Goal: Check status: Check status

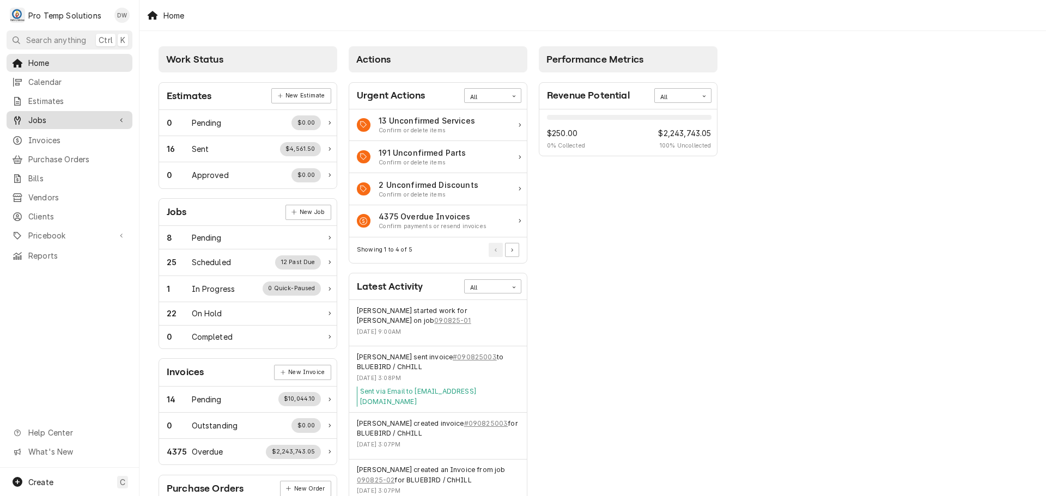
click at [54, 114] on span "Jobs" at bounding box center [69, 119] width 82 height 11
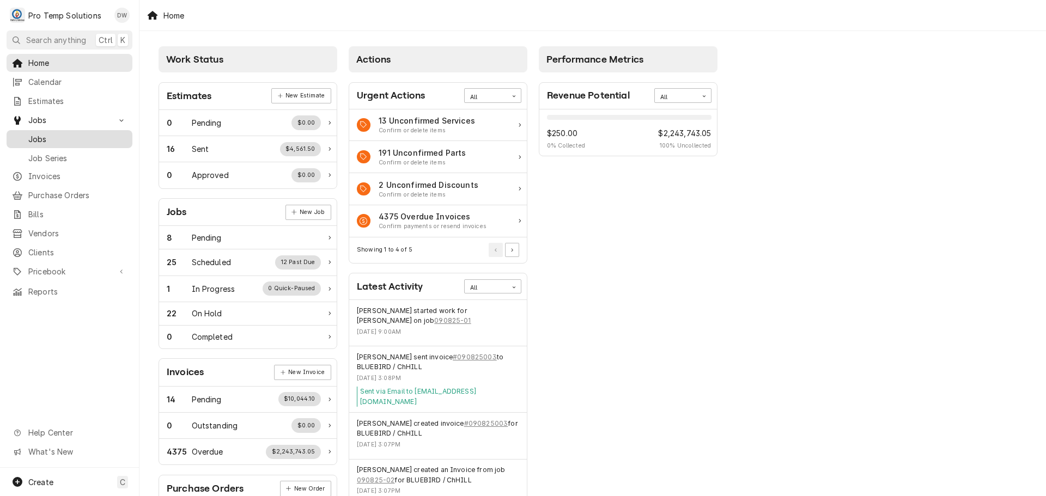
click at [43, 135] on span "Jobs" at bounding box center [77, 138] width 99 height 11
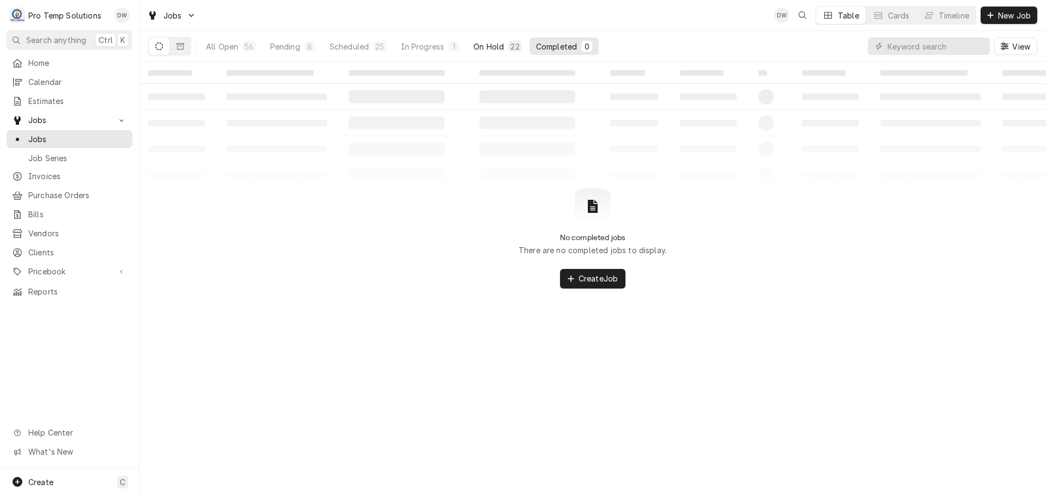
click at [490, 45] on div "On Hold" at bounding box center [488, 46] width 31 height 11
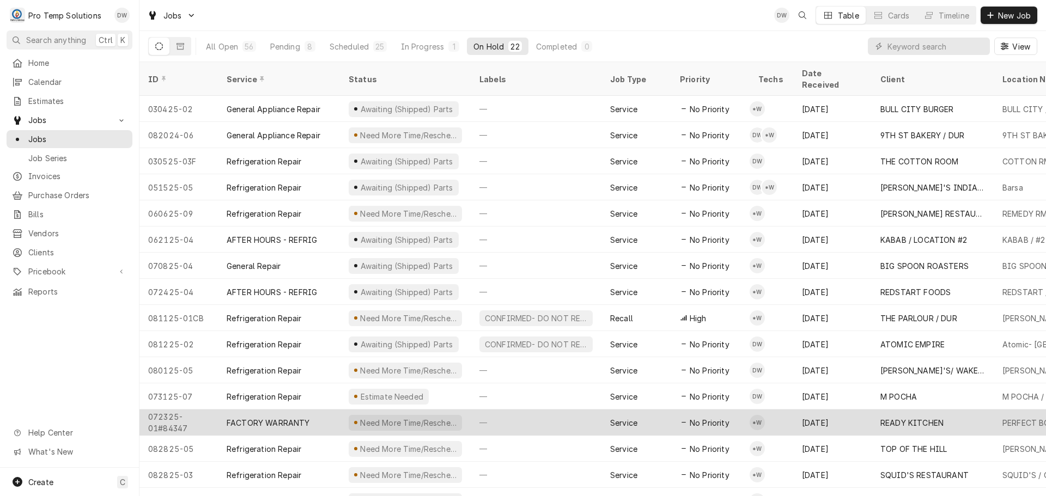
click at [564, 410] on div "—" at bounding box center [536, 423] width 131 height 26
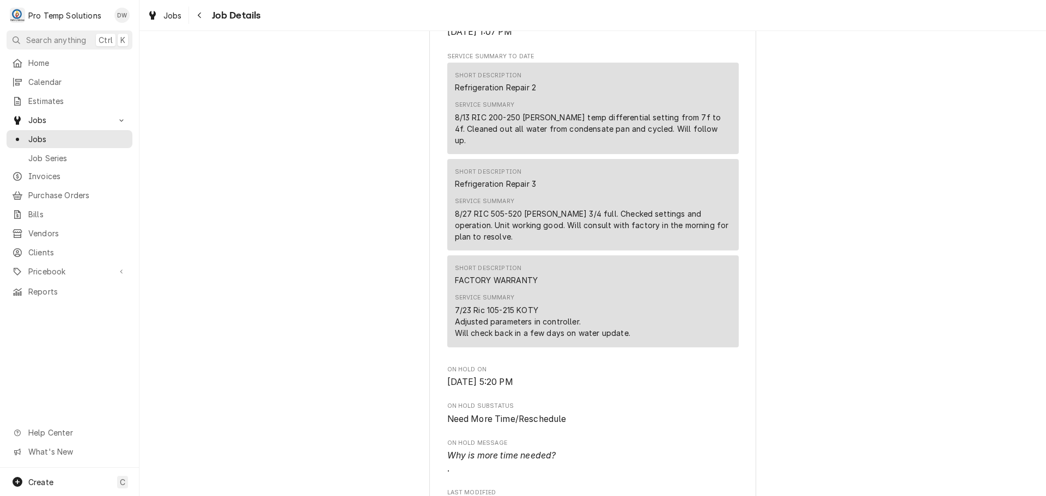
scroll to position [381, 0]
